Goal: Task Accomplishment & Management: Complete application form

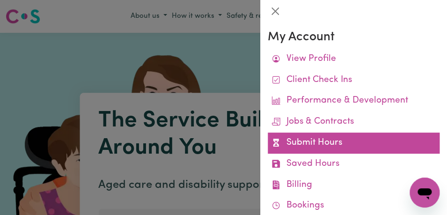
click at [377, 140] on link "Submit Hours" at bounding box center [354, 142] width 172 height 21
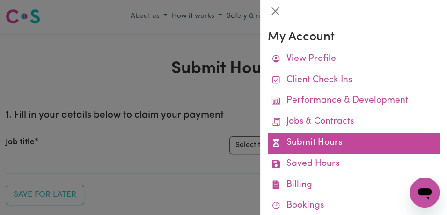
click at [373, 138] on link "Submit Hours" at bounding box center [354, 142] width 172 height 21
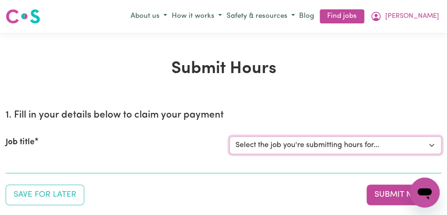
select select "11855"
click option "[[PERSON_NAME]] Support Worker Needed For Personal Care In the Morning- [PERSON…" at bounding box center [0, 0] width 0 height 0
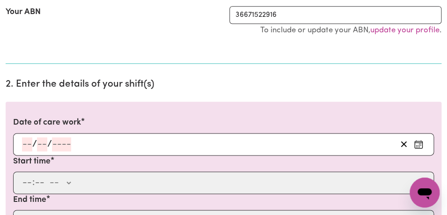
scroll to position [211, 0]
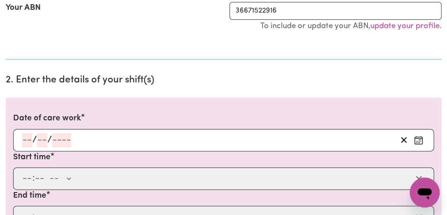
click at [420, 142] on icon "Enter the date of care work" at bounding box center [418, 139] width 9 height 9
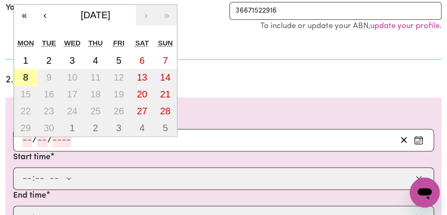
click at [29, 76] on button "8" at bounding box center [25, 77] width 23 height 17
type input "[DATE]"
type input "8"
type input "9"
type input "2025"
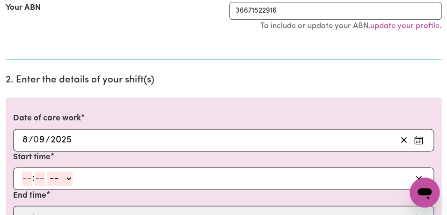
click at [28, 180] on input "number" at bounding box center [27, 178] width 10 height 14
type input "8"
type input "00"
click at [46, 171] on select "-- AM PM" at bounding box center [58, 178] width 25 height 14
select select "am"
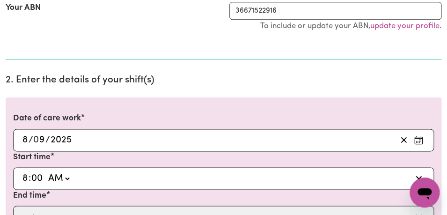
click option "AM" at bounding box center [0, 0] width 0 height 0
type input "08:00"
type input "0"
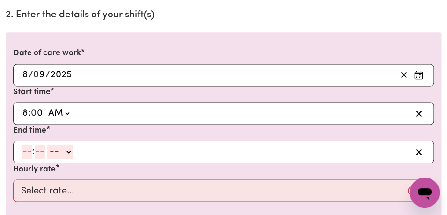
scroll to position [279, 0]
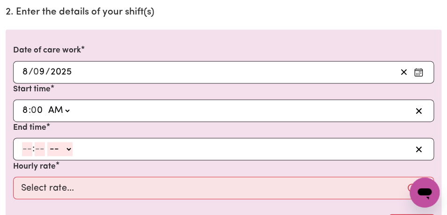
click at [29, 148] on input "number" at bounding box center [27, 149] width 10 height 14
type input "9"
type input "00"
select select "am"
click option "AM" at bounding box center [0, 0] width 0 height 0
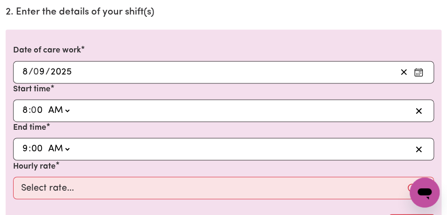
type input "09:00"
type input "0"
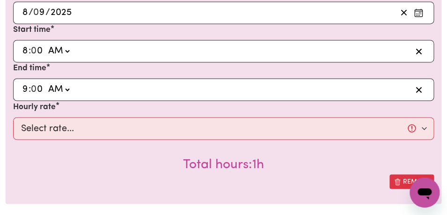
scroll to position [342, 0]
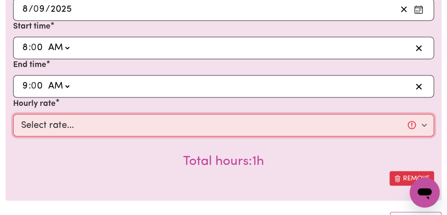
select select "44-Weekday"
click option "$44.00 (Weekday)" at bounding box center [0, 0] width 0 height 0
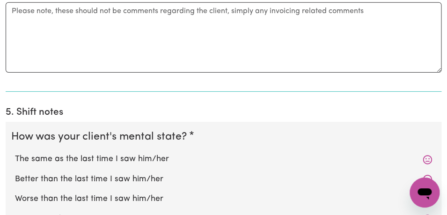
scroll to position [729, 0]
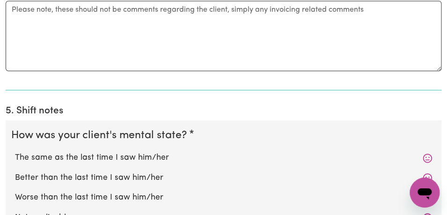
click at [188, 158] on label "The same as the last time I saw him/her" at bounding box center [223, 158] width 417 height 12
click at [15, 152] on input "The same as the last time I saw him/her" at bounding box center [15, 151] width 0 height 0
radio input "true"
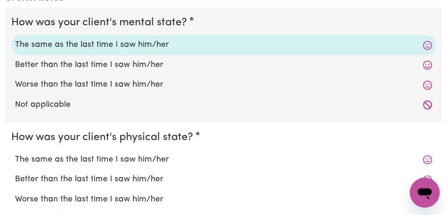
scroll to position [842, 0]
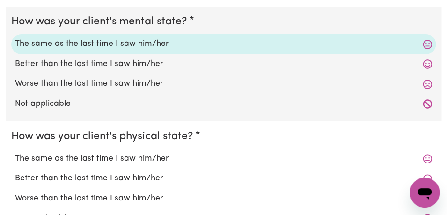
click at [180, 162] on label "The same as the last time I saw him/her" at bounding box center [223, 159] width 417 height 12
click at [15, 153] on input "The same as the last time I saw him/her" at bounding box center [15, 152] width 0 height 0
radio input "true"
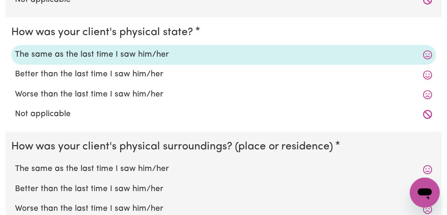
scroll to position [949, 0]
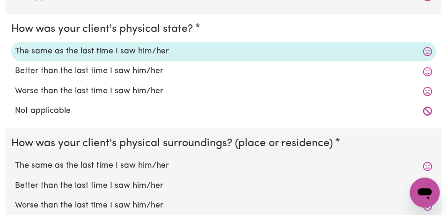
click at [181, 168] on label "The same as the last time I saw him/her" at bounding box center [223, 166] width 417 height 12
click at [15, 160] on input "The same as the last time I saw him/her" at bounding box center [15, 159] width 0 height 0
radio input "true"
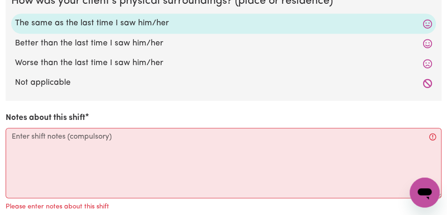
scroll to position [1107, 0]
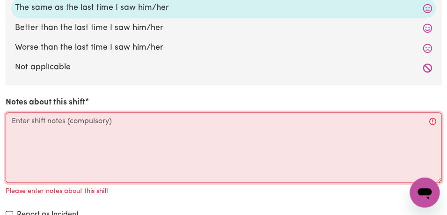
click at [159, 141] on textarea "Notes about this shift" at bounding box center [224, 147] width 436 height 70
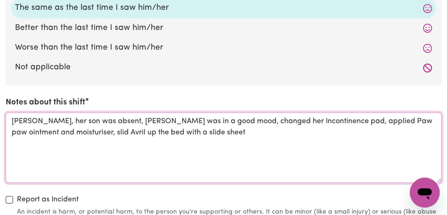
click at [195, 122] on textarea "[PERSON_NAME], her son was absent, [PERSON_NAME] was in a good mood, changed he…" at bounding box center [224, 147] width 436 height 70
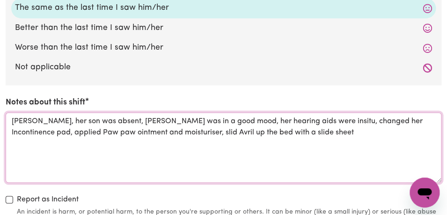
click at [280, 138] on textarea "[PERSON_NAME], her son was absent, [PERSON_NAME] was in a good mood, her hearin…" at bounding box center [224, 147] width 436 height 70
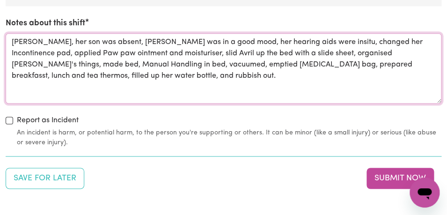
scroll to position [1188, 0]
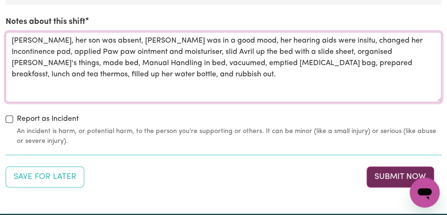
type textarea "[PERSON_NAME], her son was absent, [PERSON_NAME] was in a good mood, her hearin…"
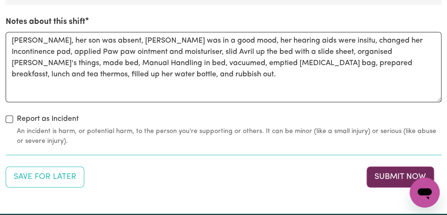
click at [377, 175] on button "Submit Now" at bounding box center [399, 176] width 67 height 21
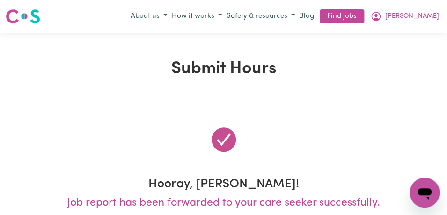
scroll to position [0, 0]
click at [427, 15] on span "[PERSON_NAME]" at bounding box center [412, 16] width 54 height 10
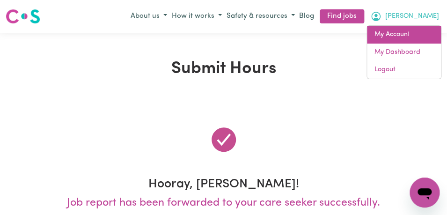
click at [414, 34] on link "My Account" at bounding box center [404, 35] width 74 height 18
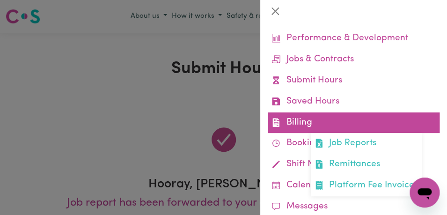
scroll to position [63, 0]
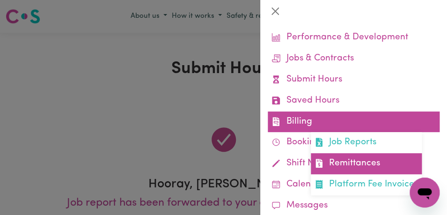
click at [350, 166] on link "Remittances" at bounding box center [366, 163] width 111 height 21
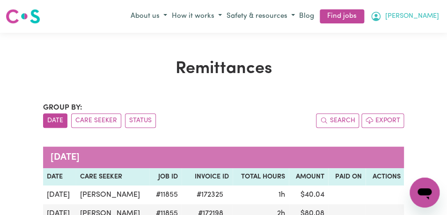
click at [426, 16] on button "[PERSON_NAME]" at bounding box center [404, 16] width 73 height 16
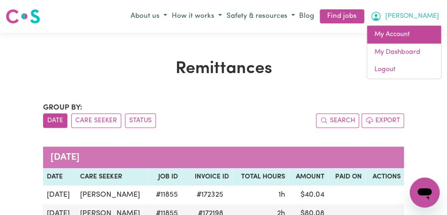
click at [418, 38] on link "My Account" at bounding box center [404, 35] width 74 height 18
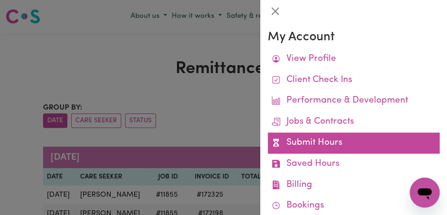
click at [368, 142] on link "Submit Hours" at bounding box center [354, 142] width 172 height 21
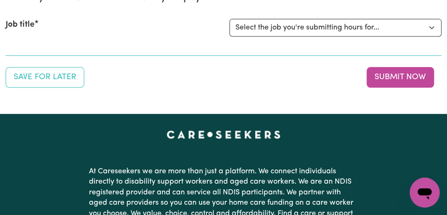
scroll to position [117, 0]
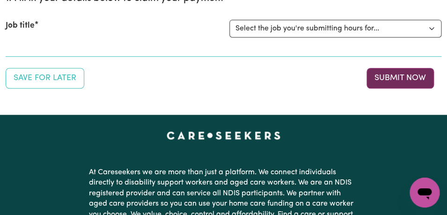
click at [415, 80] on button "Submit Now" at bounding box center [399, 78] width 67 height 21
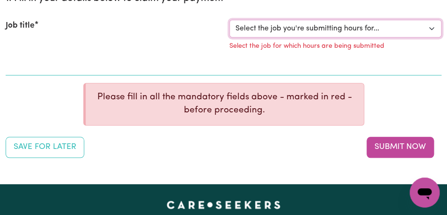
select select "11855"
click option "[[PERSON_NAME]] Support Worker Needed For Personal Care In the Morning- [PERSON…" at bounding box center [0, 0] width 0 height 0
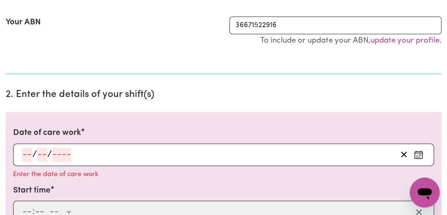
scroll to position [208, 0]
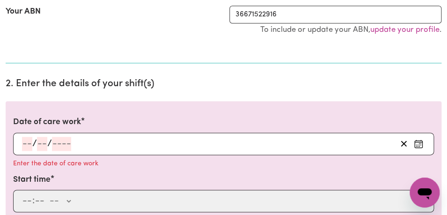
click at [417, 141] on icon "Enter the date of care work" at bounding box center [418, 143] width 9 height 9
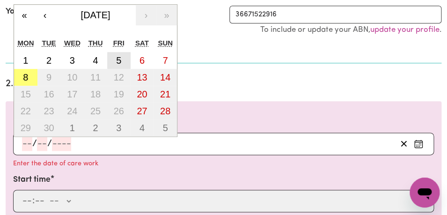
click at [121, 63] on abbr "5" at bounding box center [118, 60] width 5 height 10
type input "[DATE]"
type input "5"
type input "9"
type input "2025"
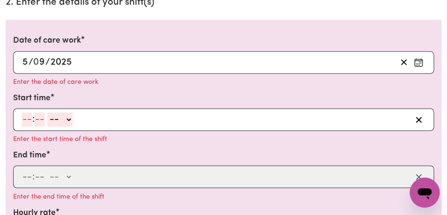
scroll to position [297, 0]
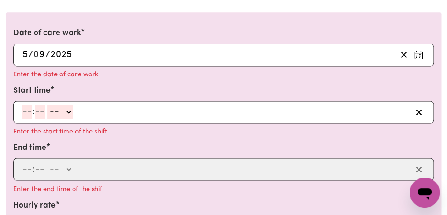
click at [28, 112] on input "number" at bounding box center [27, 112] width 10 height 14
type input "8"
type input "00"
select select "am"
click option "AM" at bounding box center [0, 0] width 0 height 0
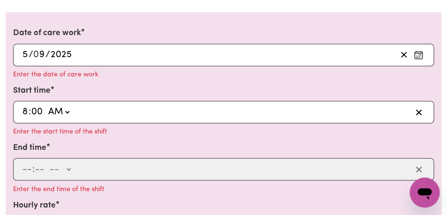
type input "08:00"
type input "0"
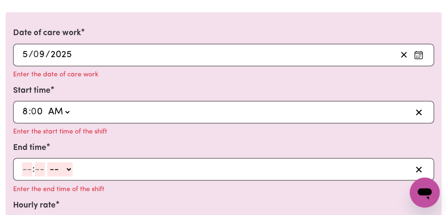
click at [29, 170] on input "number" at bounding box center [27, 169] width 10 height 14
type input "9"
type input "00"
select select "am"
click option "AM" at bounding box center [0, 0] width 0 height 0
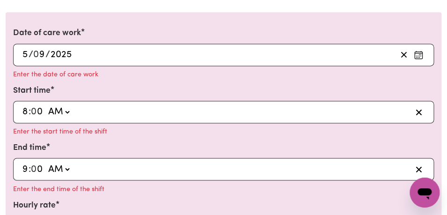
type input "09:00"
type input "0"
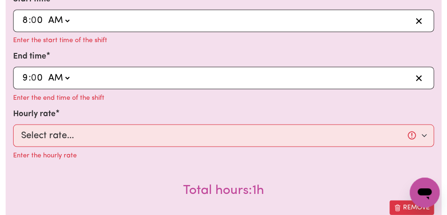
scroll to position [393, 0]
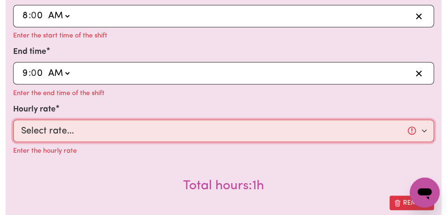
select select "44-Weekday"
click option "$44.00 (Weekday)" at bounding box center [0, 0] width 0 height 0
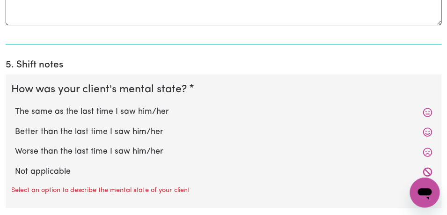
scroll to position [852, 0]
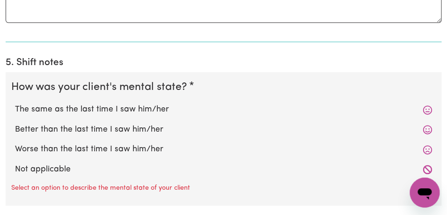
click at [181, 110] on label "The same as the last time I saw him/her" at bounding box center [223, 109] width 417 height 12
click at [15, 103] on input "The same as the last time I saw him/her" at bounding box center [15, 103] width 0 height 0
radio input "true"
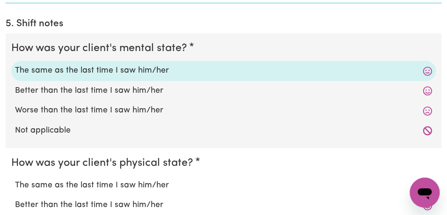
scroll to position [909, 0]
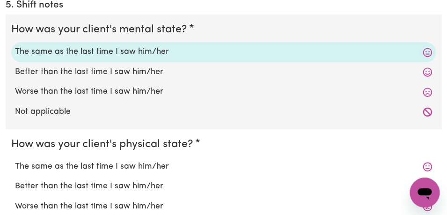
click at [164, 168] on label "The same as the last time I saw him/her" at bounding box center [223, 166] width 417 height 12
click at [15, 160] on input "The same as the last time I saw him/her" at bounding box center [15, 160] width 0 height 0
radio input "true"
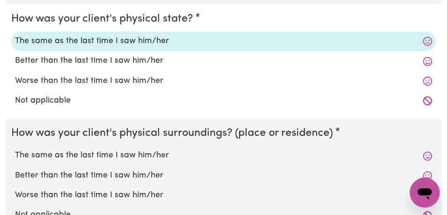
scroll to position [1036, 0]
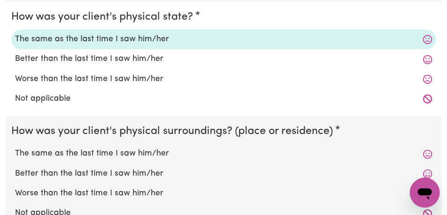
click at [157, 157] on label "The same as the last time I saw him/her" at bounding box center [223, 153] width 417 height 12
click at [15, 147] on input "The same as the last time I saw him/her" at bounding box center [15, 147] width 0 height 0
radio input "true"
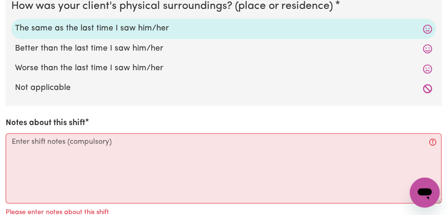
scroll to position [1169, 0]
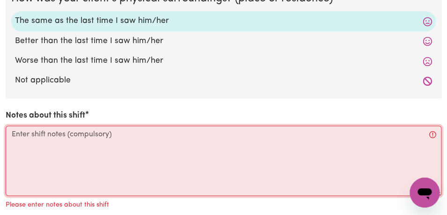
click at [149, 143] on textarea "Notes about this shift" at bounding box center [224, 160] width 436 height 70
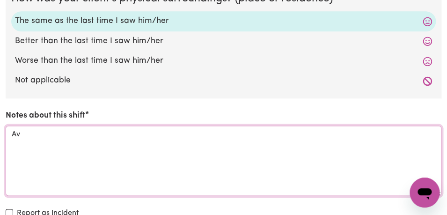
type textarea "A"
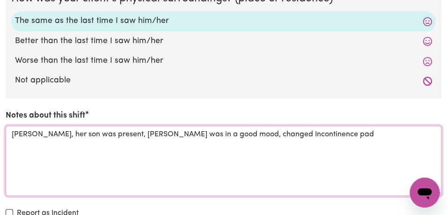
click at [197, 135] on textarea "[PERSON_NAME], her son was present, [PERSON_NAME] was in a good mood, changed I…" at bounding box center [224, 160] width 436 height 70
click at [200, 136] on textarea "[PERSON_NAME], her son was present, [PERSON_NAME] was in a good mood, Hearing a…" at bounding box center [224, 160] width 436 height 70
click at [361, 134] on textarea "[PERSON_NAME], her son was present, [PERSON_NAME] was in a good mood, hearing a…" at bounding box center [224, 160] width 436 height 70
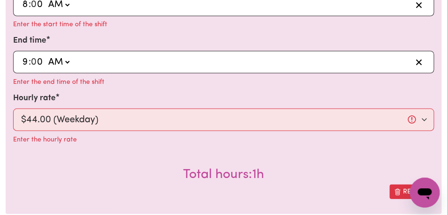
scroll to position [407, 0]
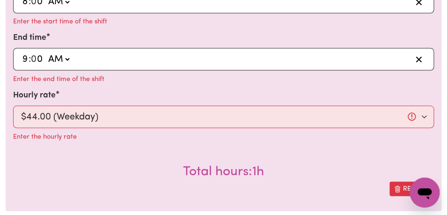
type textarea "[PERSON_NAME], her son was present, [PERSON_NAME] was in a good mood, hearing a…"
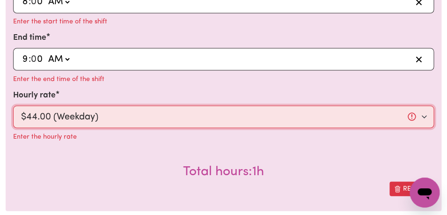
click option "$64.00 ([DATE])" at bounding box center [0, 0] width 0 height 0
select select "44-Weekday"
click option "$44.00 (Weekday)" at bounding box center [0, 0] width 0 height 0
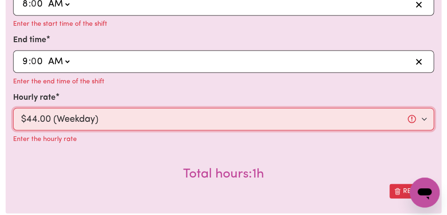
scroll to position [403, 0]
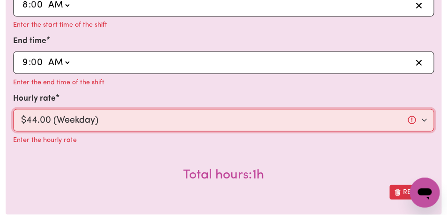
click option "$44.00 (Weekday)" at bounding box center [0, 0] width 0 height 0
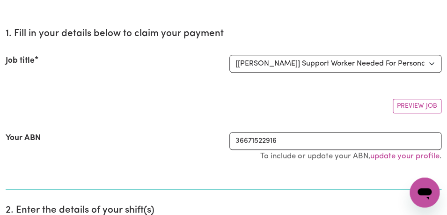
scroll to position [0, 0]
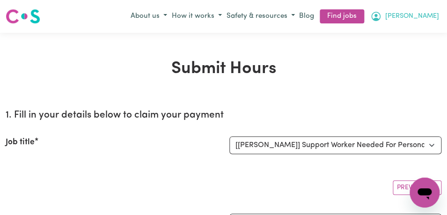
click at [432, 16] on span "[PERSON_NAME]" at bounding box center [412, 16] width 54 height 10
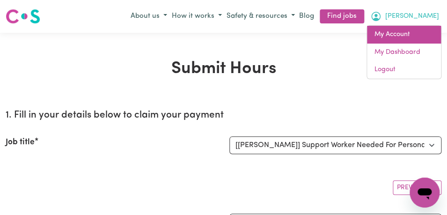
click at [421, 34] on link "My Account" at bounding box center [404, 35] width 74 height 18
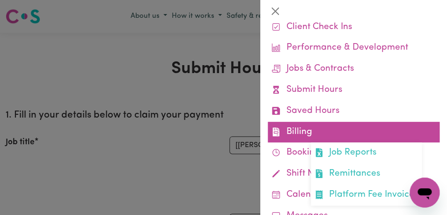
scroll to position [62, 0]
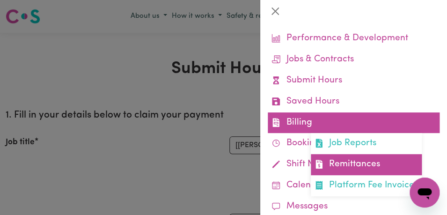
click at [363, 167] on link "Remittances" at bounding box center [366, 164] width 111 height 21
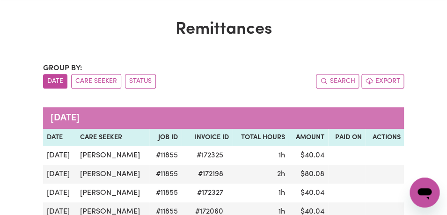
scroll to position [38, 0]
